Goal: Transaction & Acquisition: Obtain resource

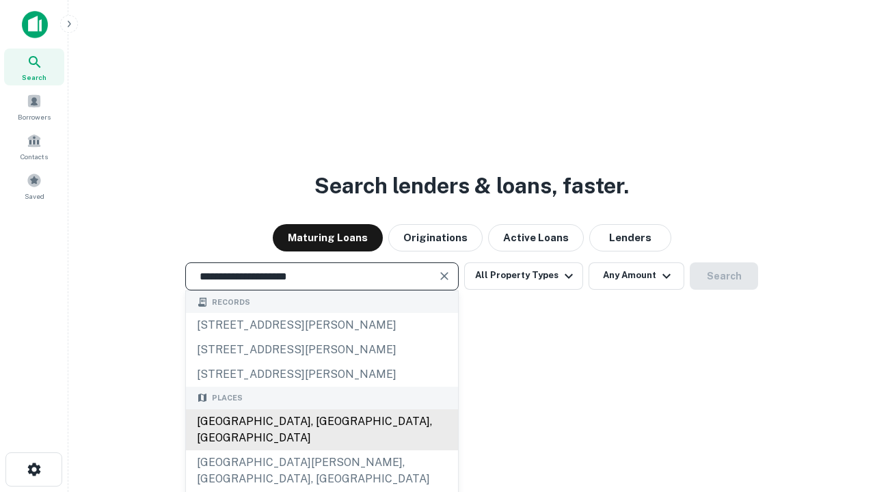
click at [321, 451] on div "[GEOGRAPHIC_DATA], [GEOGRAPHIC_DATA], [GEOGRAPHIC_DATA]" at bounding box center [322, 430] width 272 height 41
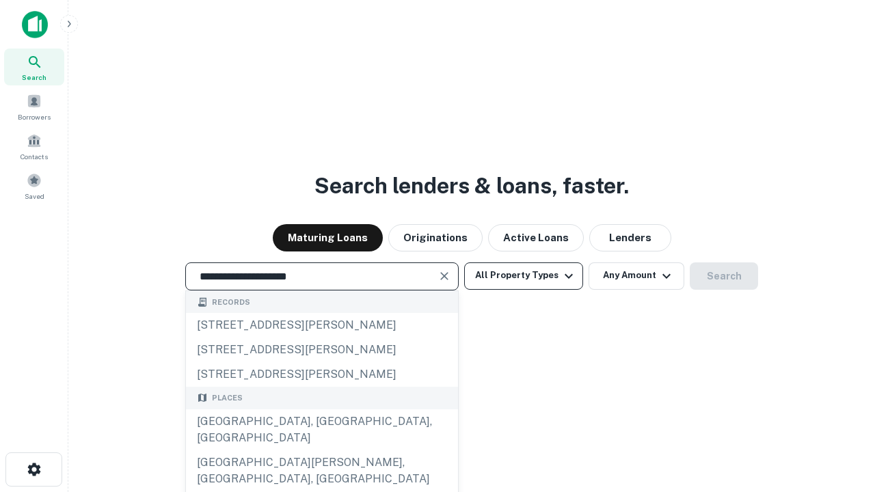
type input "**********"
click at [524, 276] on button "All Property Types" at bounding box center [523, 276] width 119 height 27
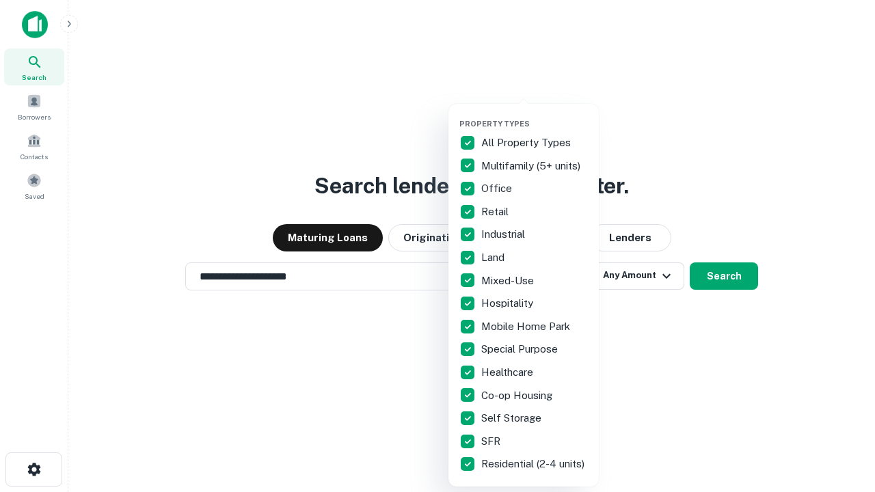
click at [535, 115] on button "button" at bounding box center [534, 115] width 150 height 1
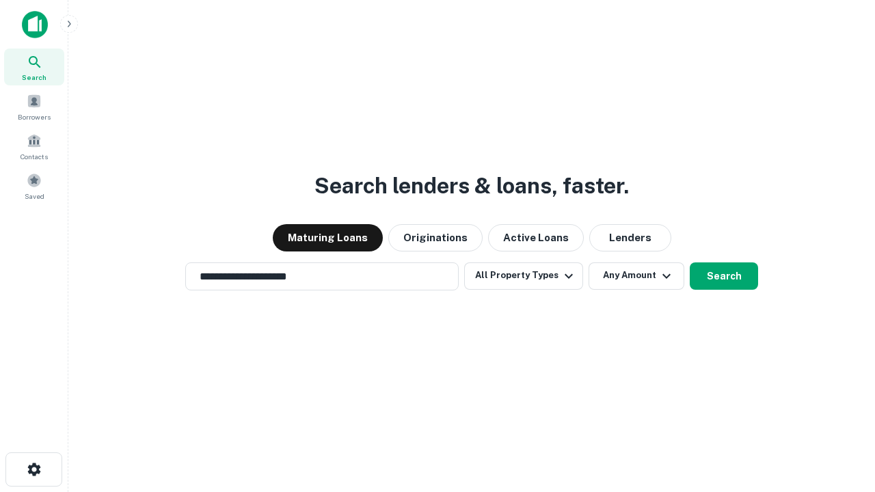
scroll to position [21, 0]
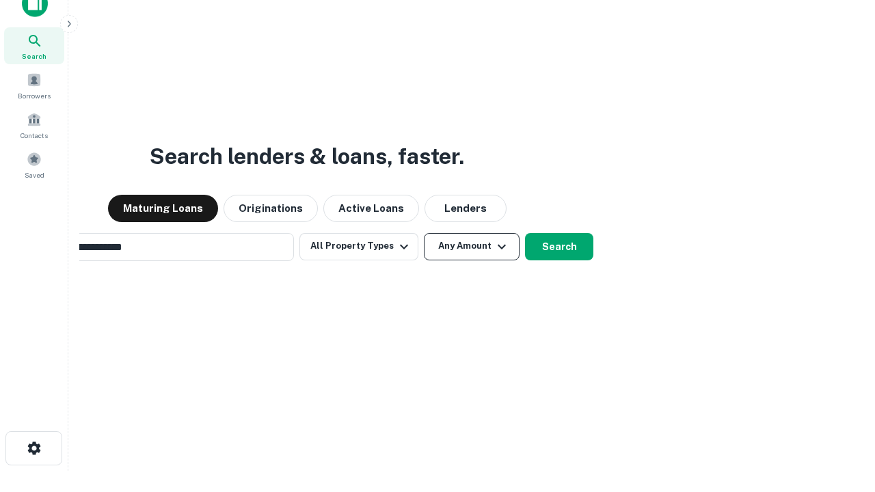
click at [424, 233] on button "Any Amount" at bounding box center [472, 246] width 96 height 27
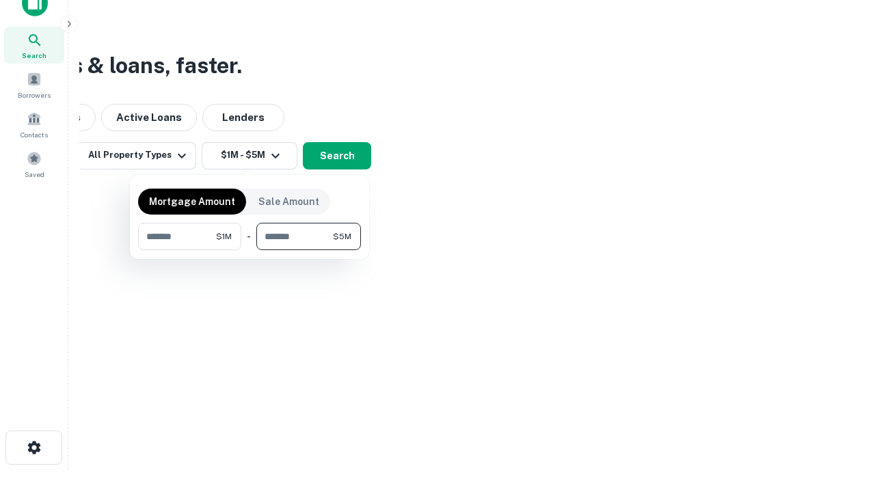
type input "*******"
click at [250, 250] on button "button" at bounding box center [249, 250] width 223 height 1
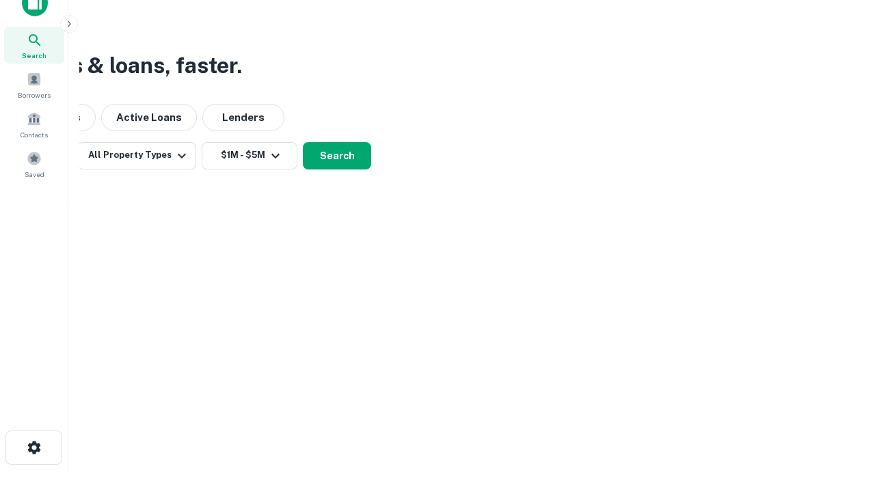
scroll to position [21, 0]
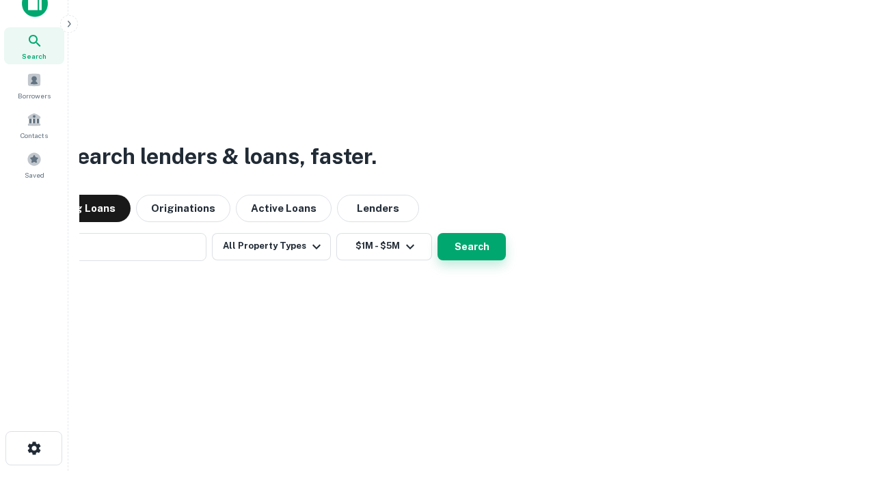
click at [438, 233] on button "Search" at bounding box center [472, 246] width 68 height 27
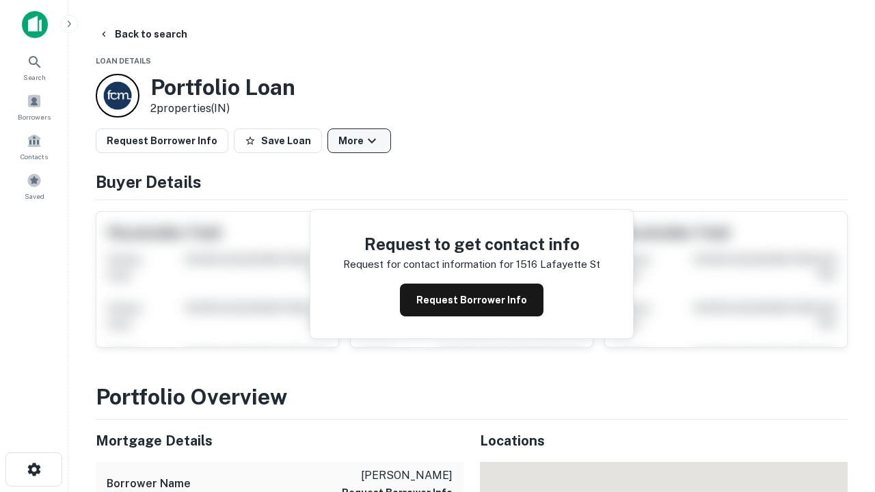
click at [359, 141] on button "More" at bounding box center [359, 141] width 64 height 25
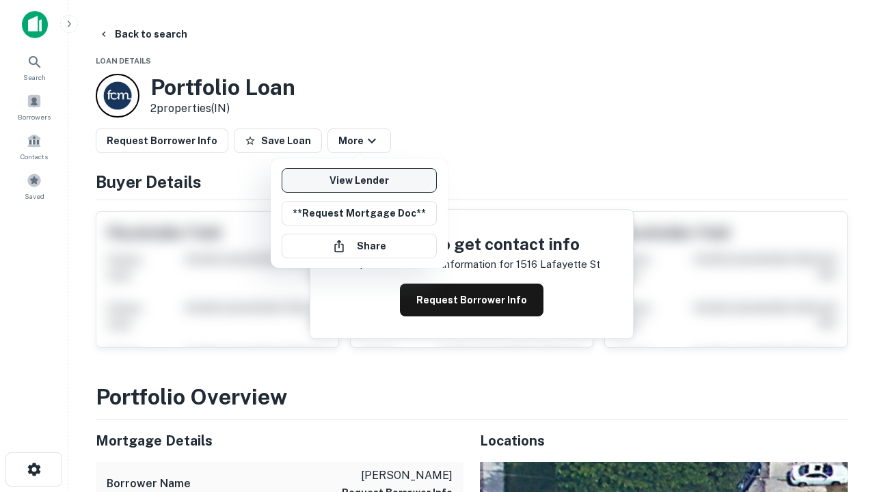
click at [359, 180] on link "View Lender" at bounding box center [359, 180] width 155 height 25
